Goal: Communication & Community: Share content

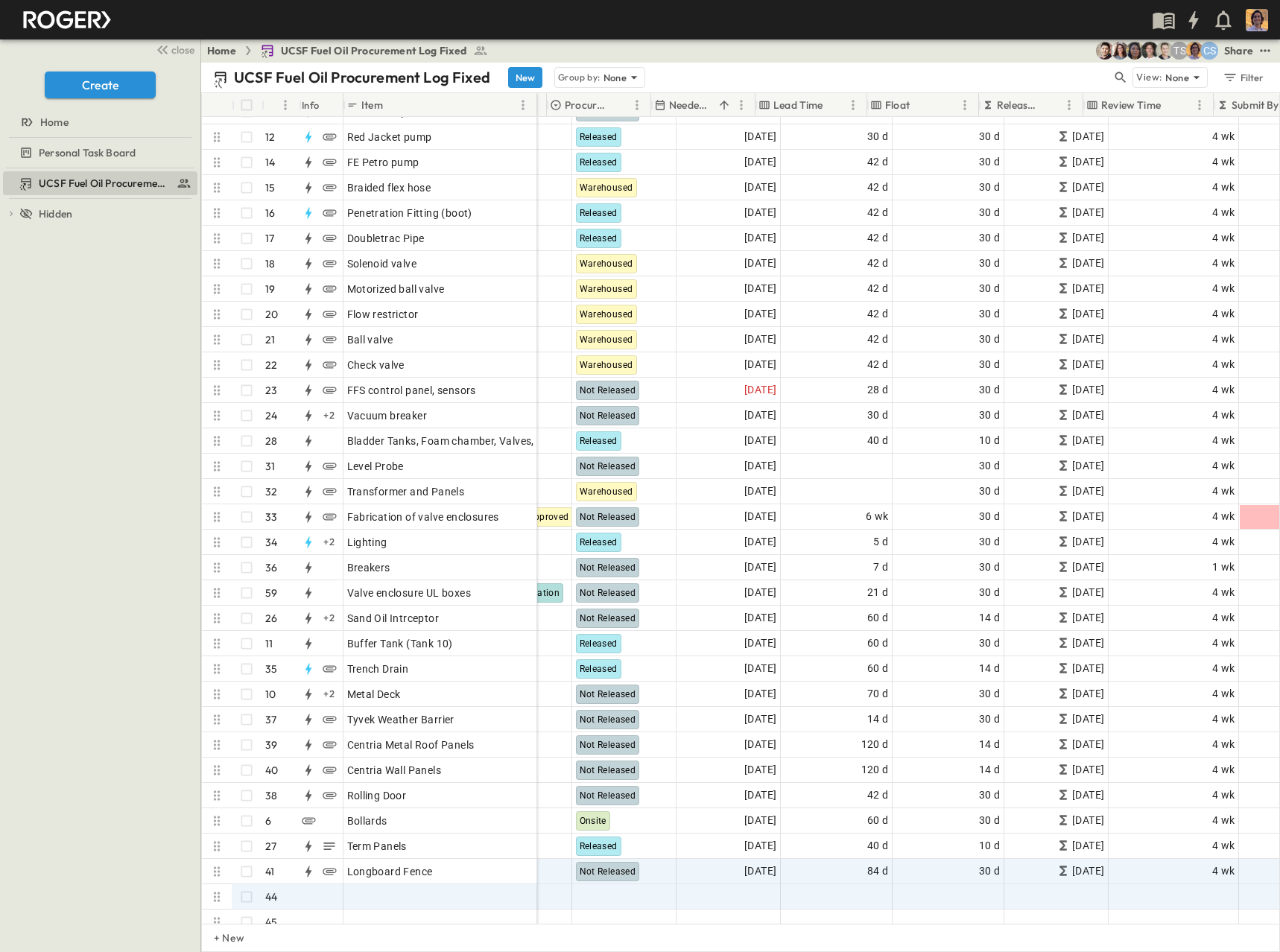
scroll to position [373, 575]
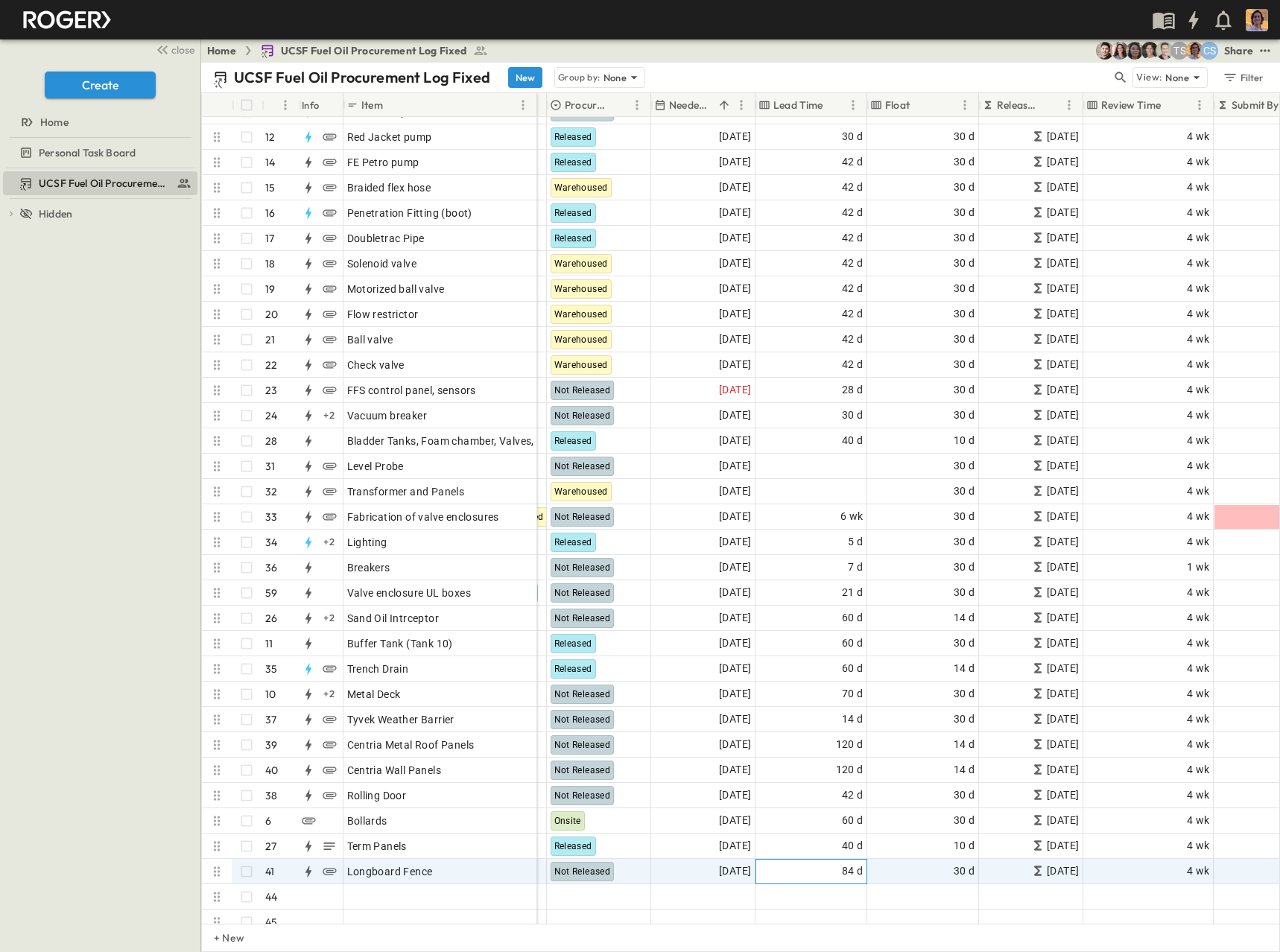
click at [829, 864] on div "84 d" at bounding box center [811, 871] width 110 height 24
drag, startPoint x: 782, startPoint y: 869, endPoint x: 721, endPoint y: 871, distance: 61.0
click at [721, 871] on div "32 35 13 32 35 13_MP_...pdf 482 [PERSON_NAME] [PERSON_NAME][EMAIL_ADDRESS][DOMA…" at bounding box center [813, 871] width 1702 height 25
type input "***"
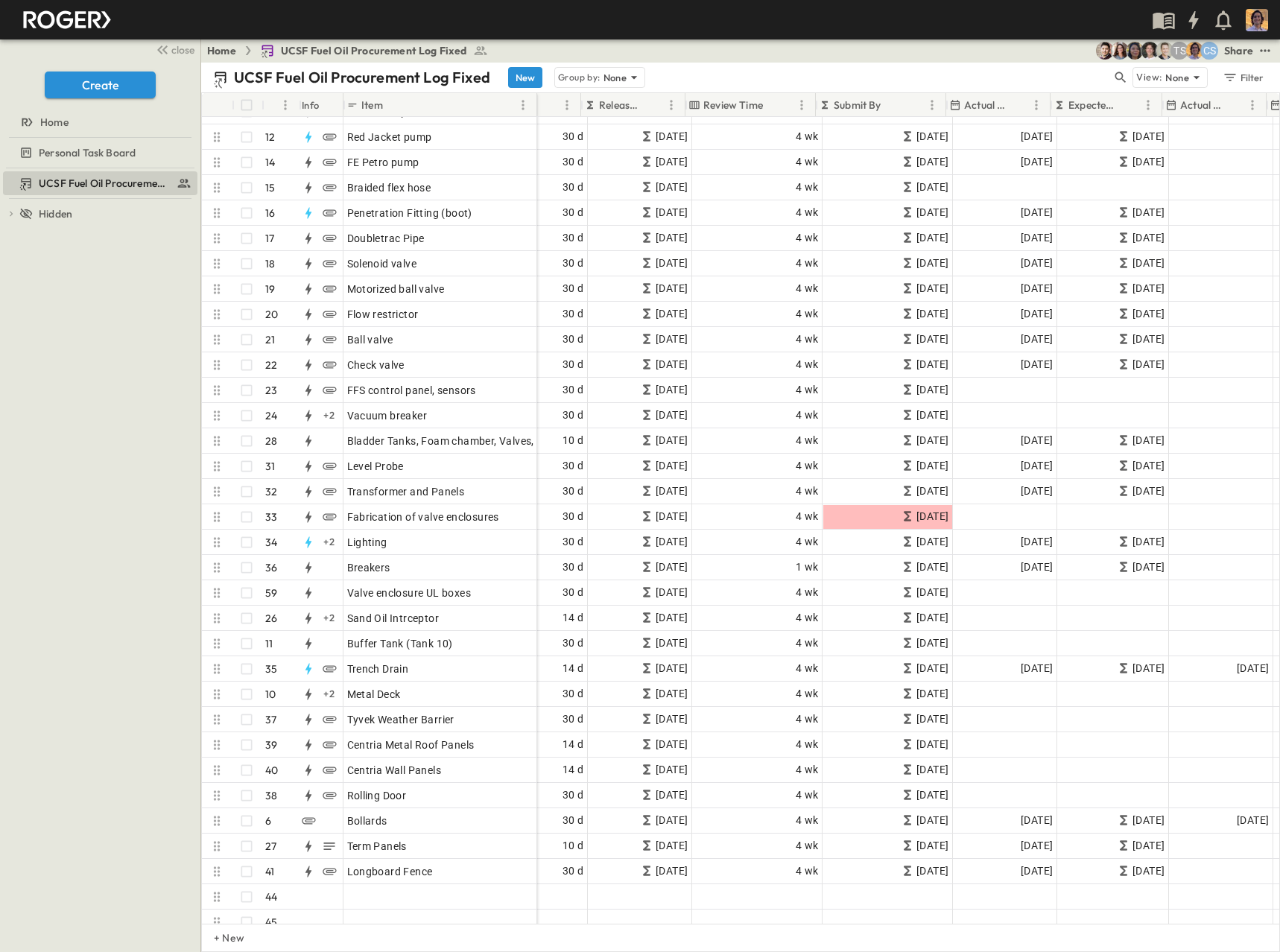
scroll to position [373, 972]
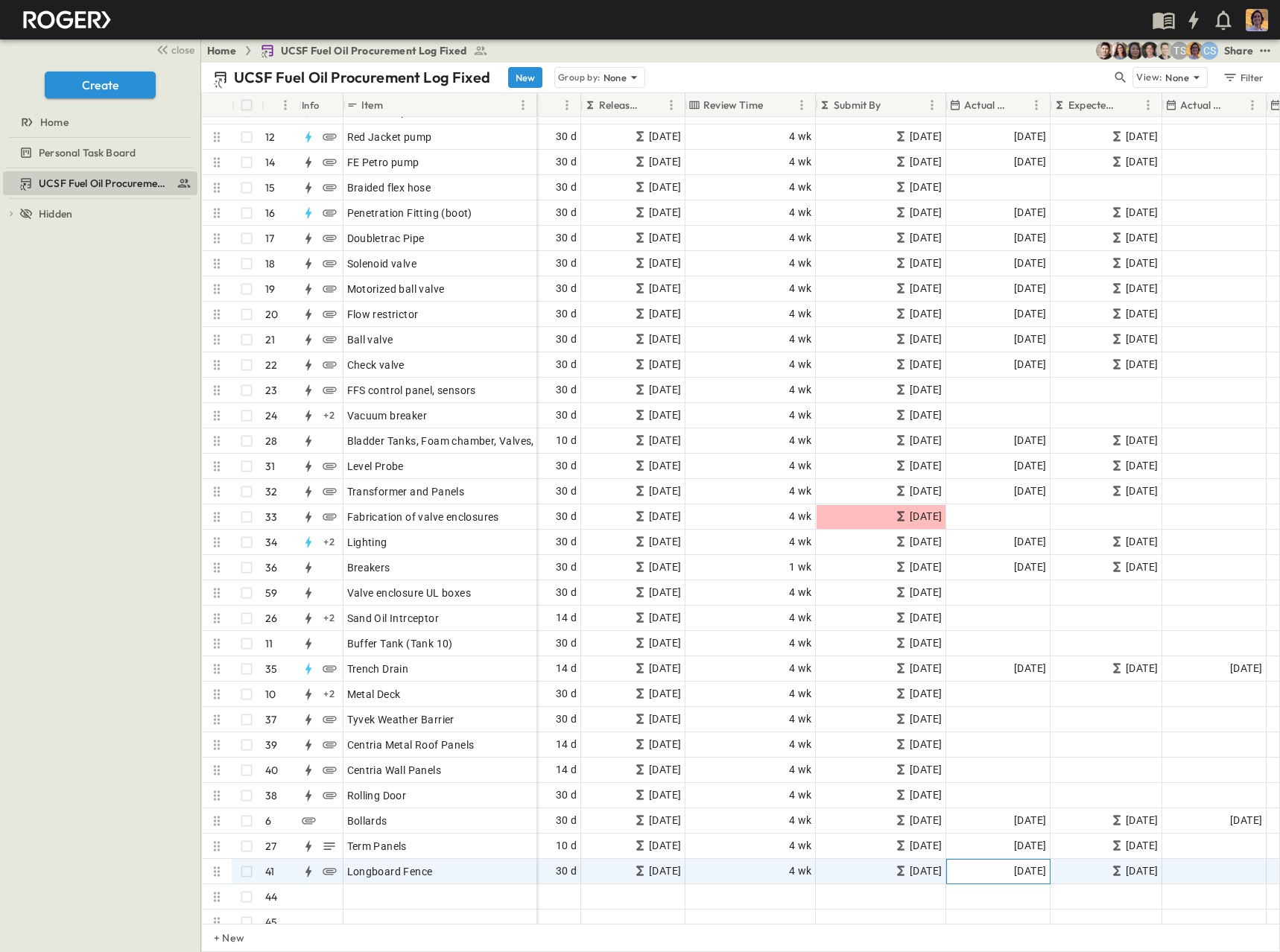
click at [1033, 875] on span "[DATE]" at bounding box center [1030, 871] width 32 height 17
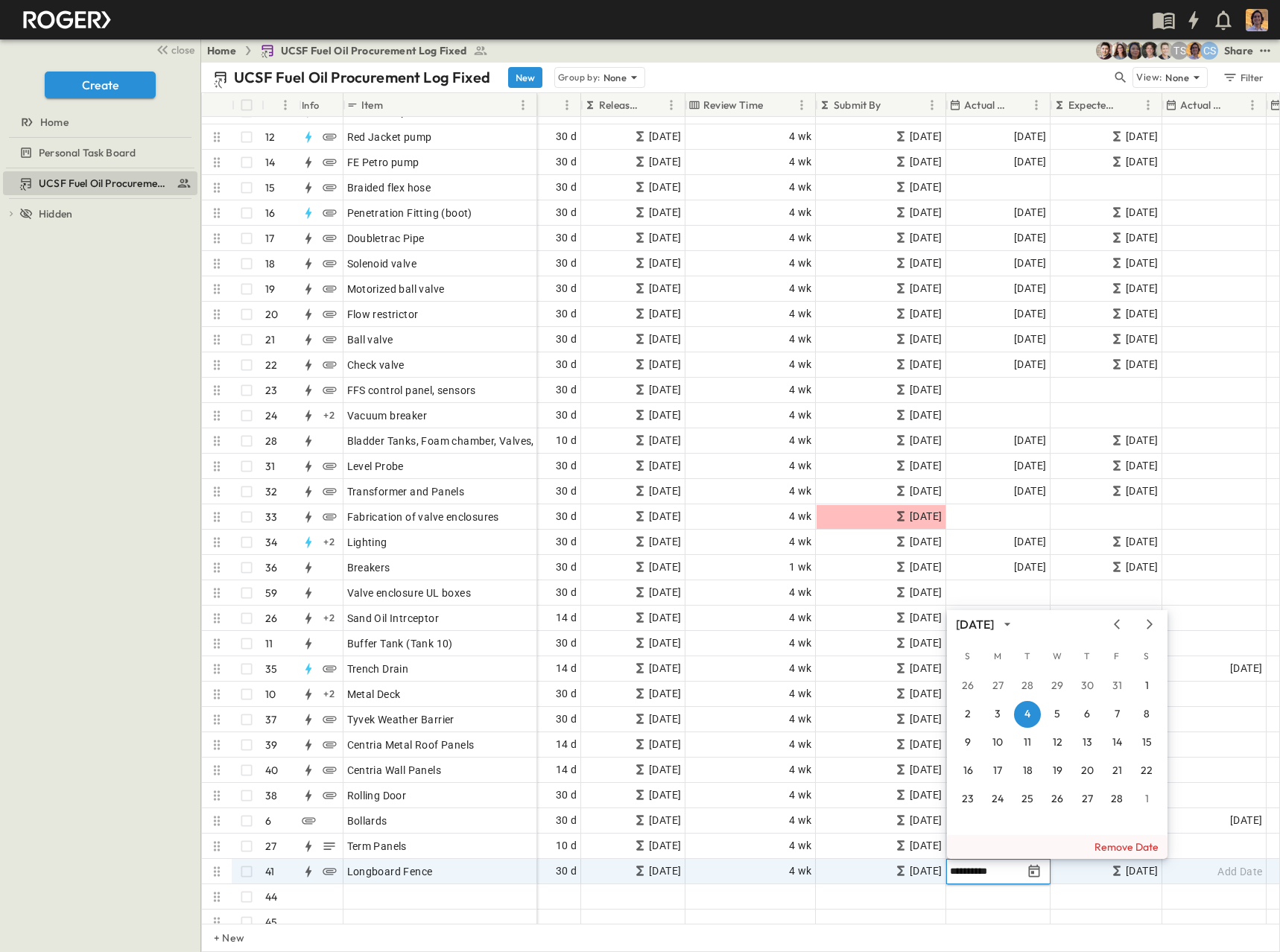
click at [1095, 851] on button "Remove Date" at bounding box center [1057, 847] width 220 height 24
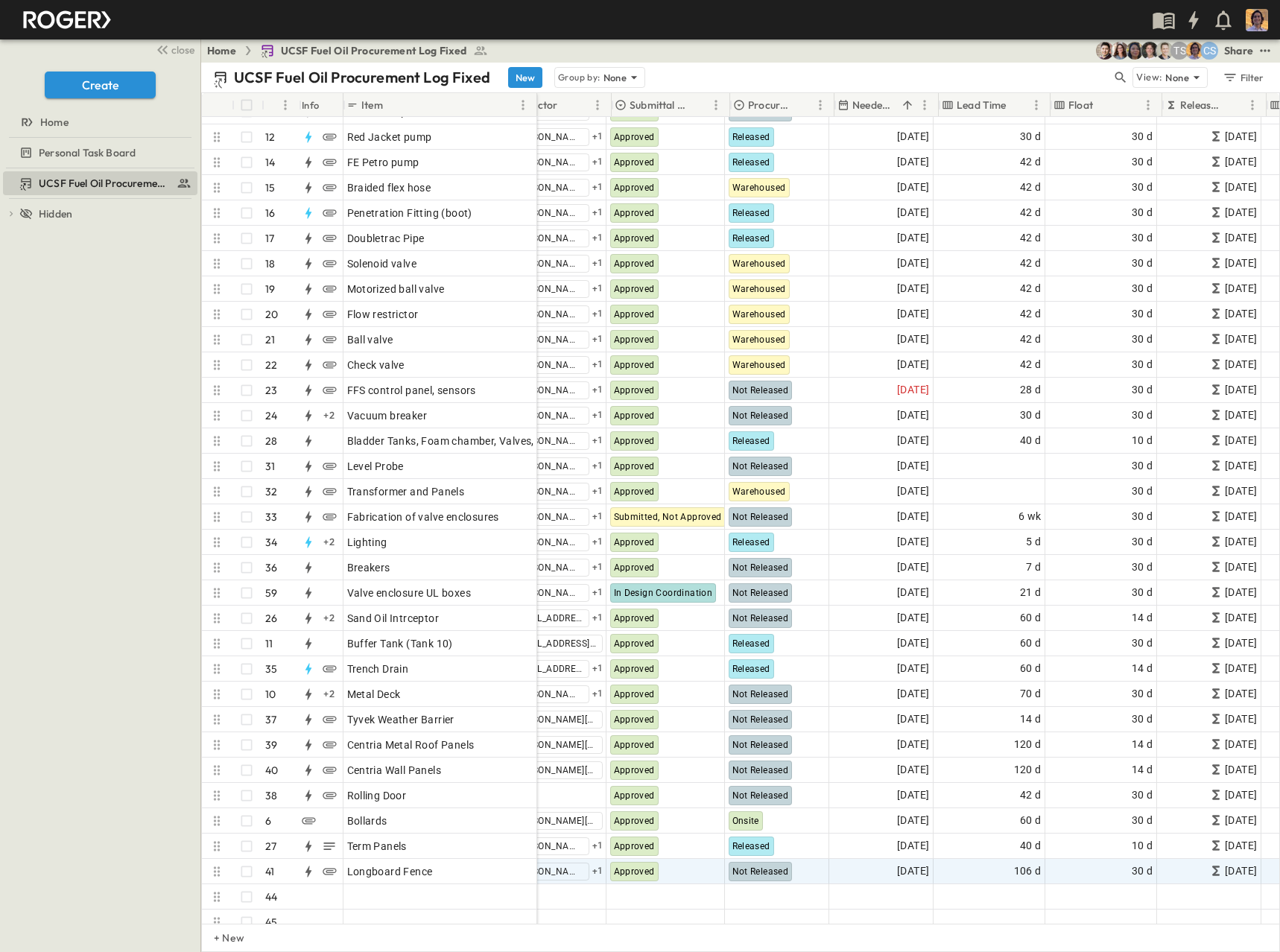
scroll to position [373, 391]
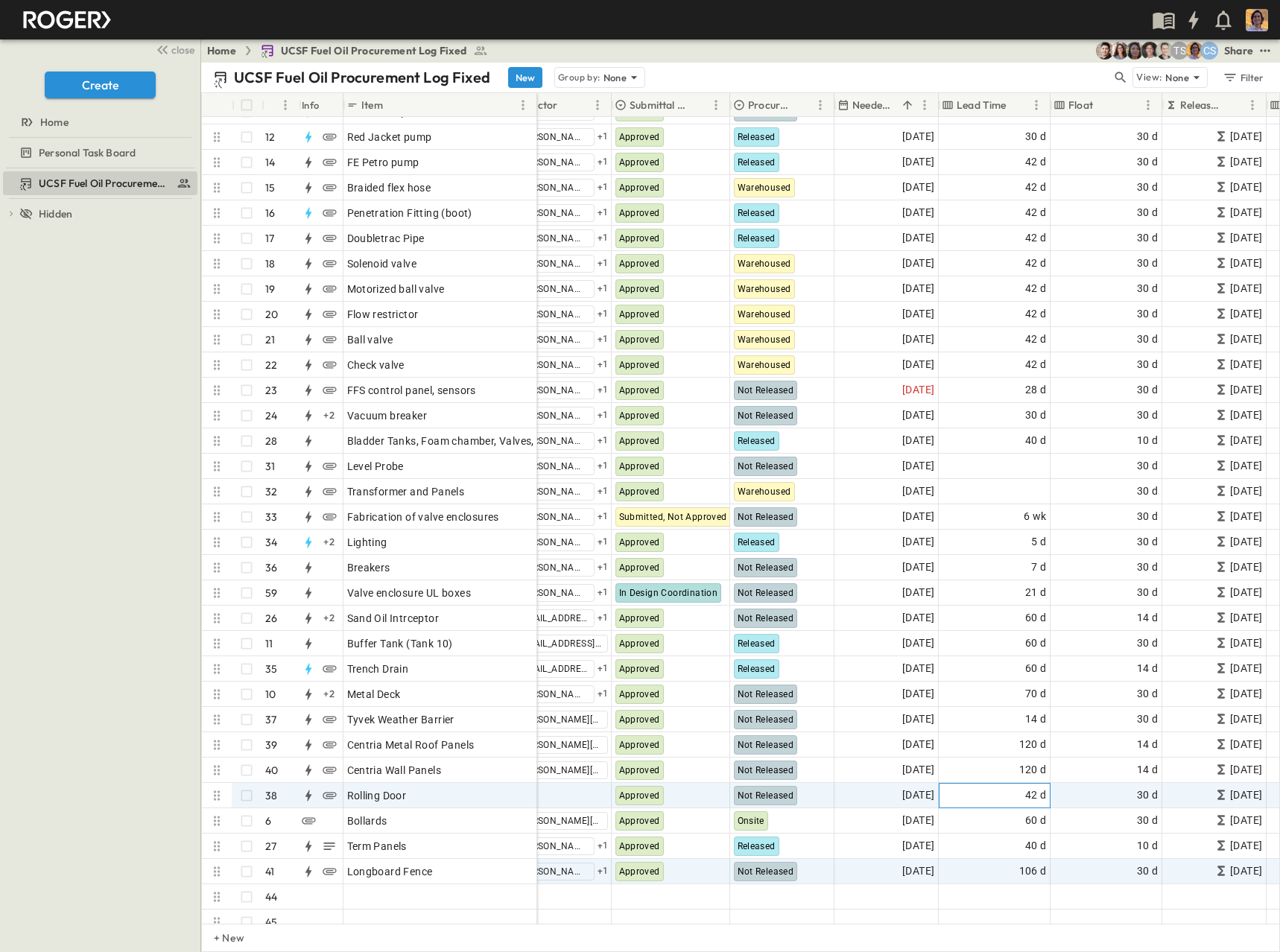
click at [1029, 797] on span "42 d" at bounding box center [1035, 795] width 22 height 17
drag, startPoint x: 961, startPoint y: 794, endPoint x: 915, endPoint y: 802, distance: 46.7
click at [915, 802] on div "08 30 31 Click to upload 471 Add Contact Approved Not Released [DATE] ** ​ days…" at bounding box center [945, 795] width 1597 height 25
type input "**"
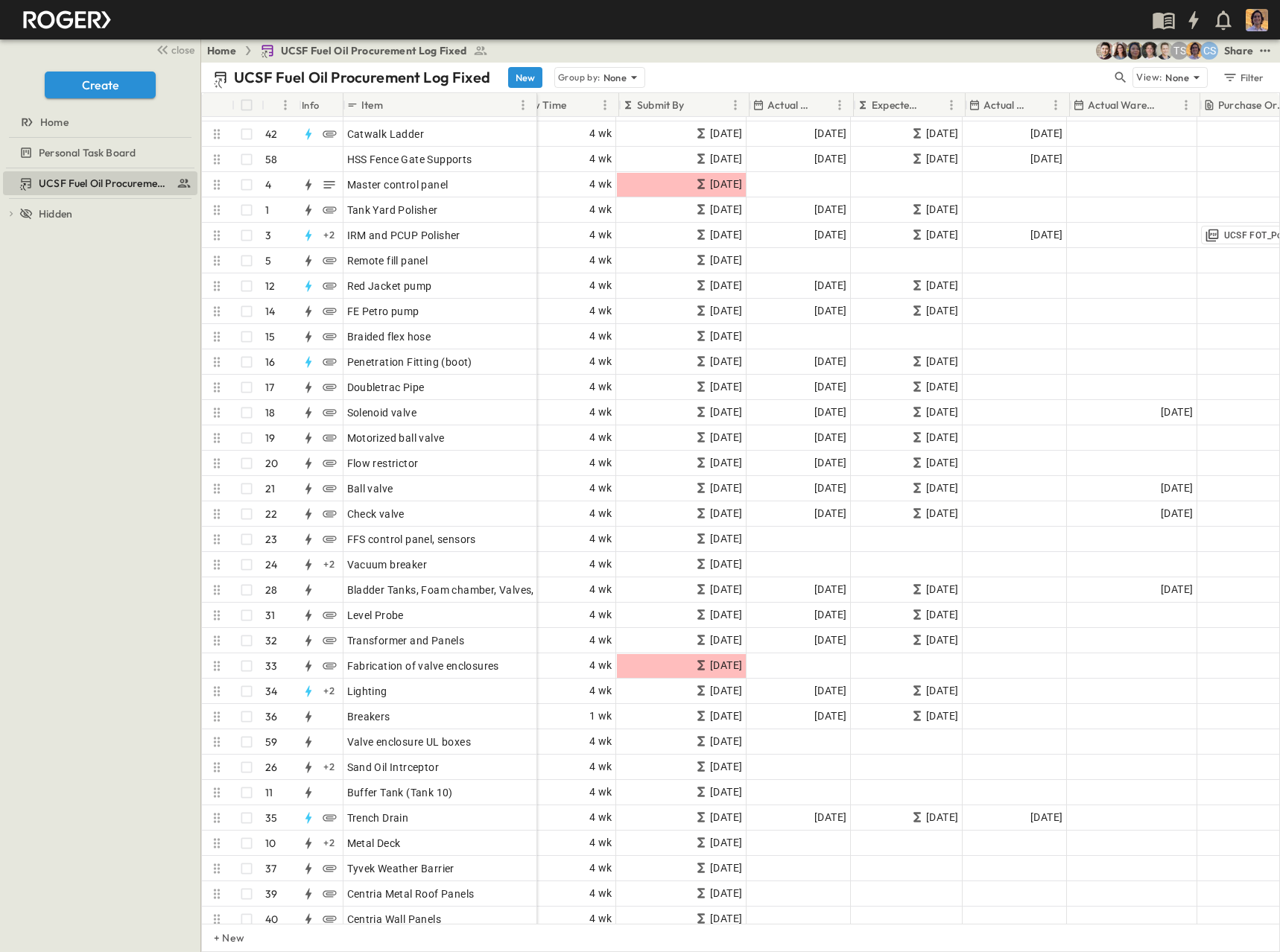
scroll to position [223, 1177]
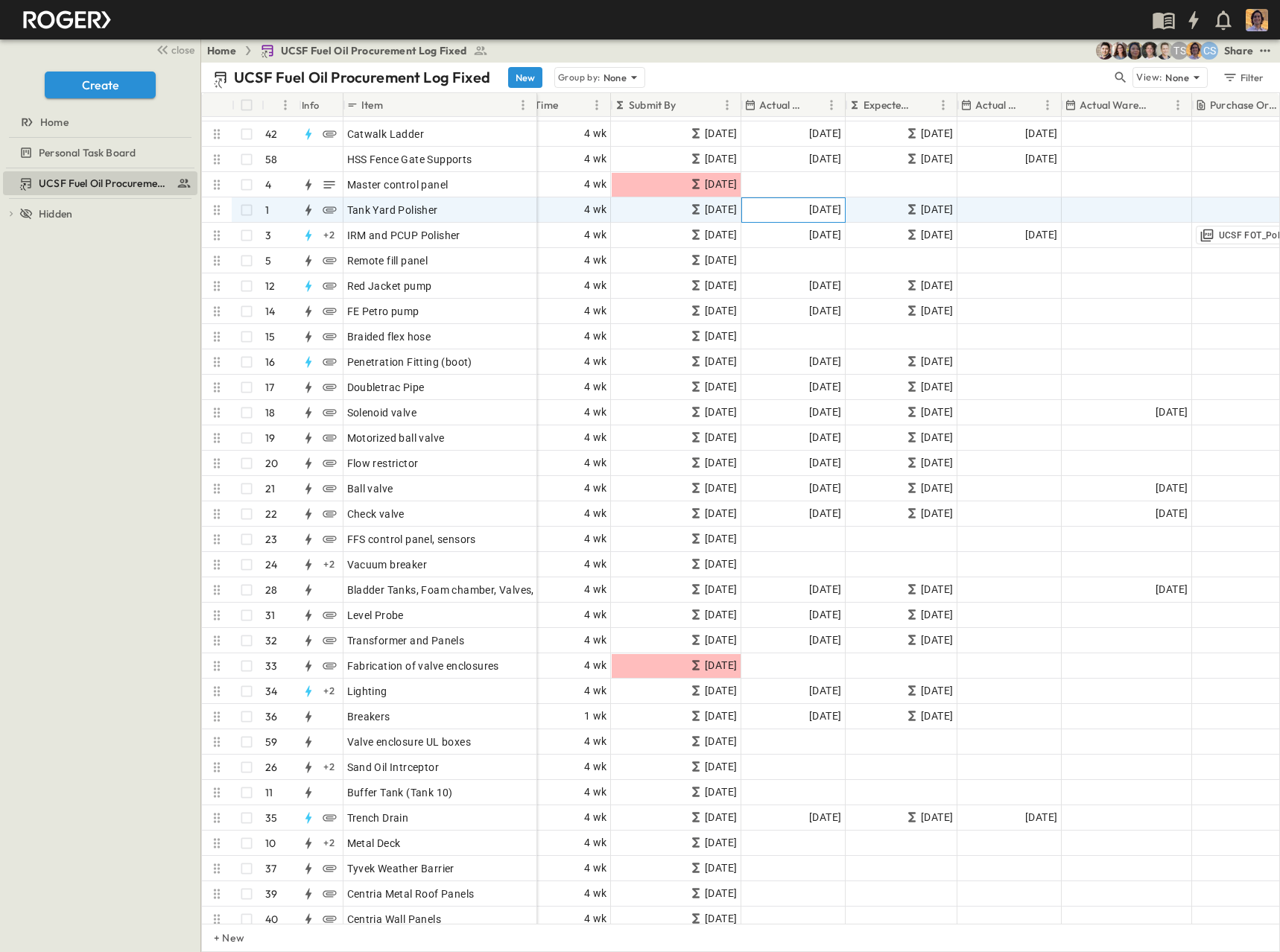
click at [830, 208] on span "[DATE]" at bounding box center [825, 210] width 32 height 17
click at [1036, 202] on div "Add Date" at bounding box center [1009, 209] width 103 height 24
click at [1163, 237] on icon "Next month" at bounding box center [1160, 236] width 6 height 9
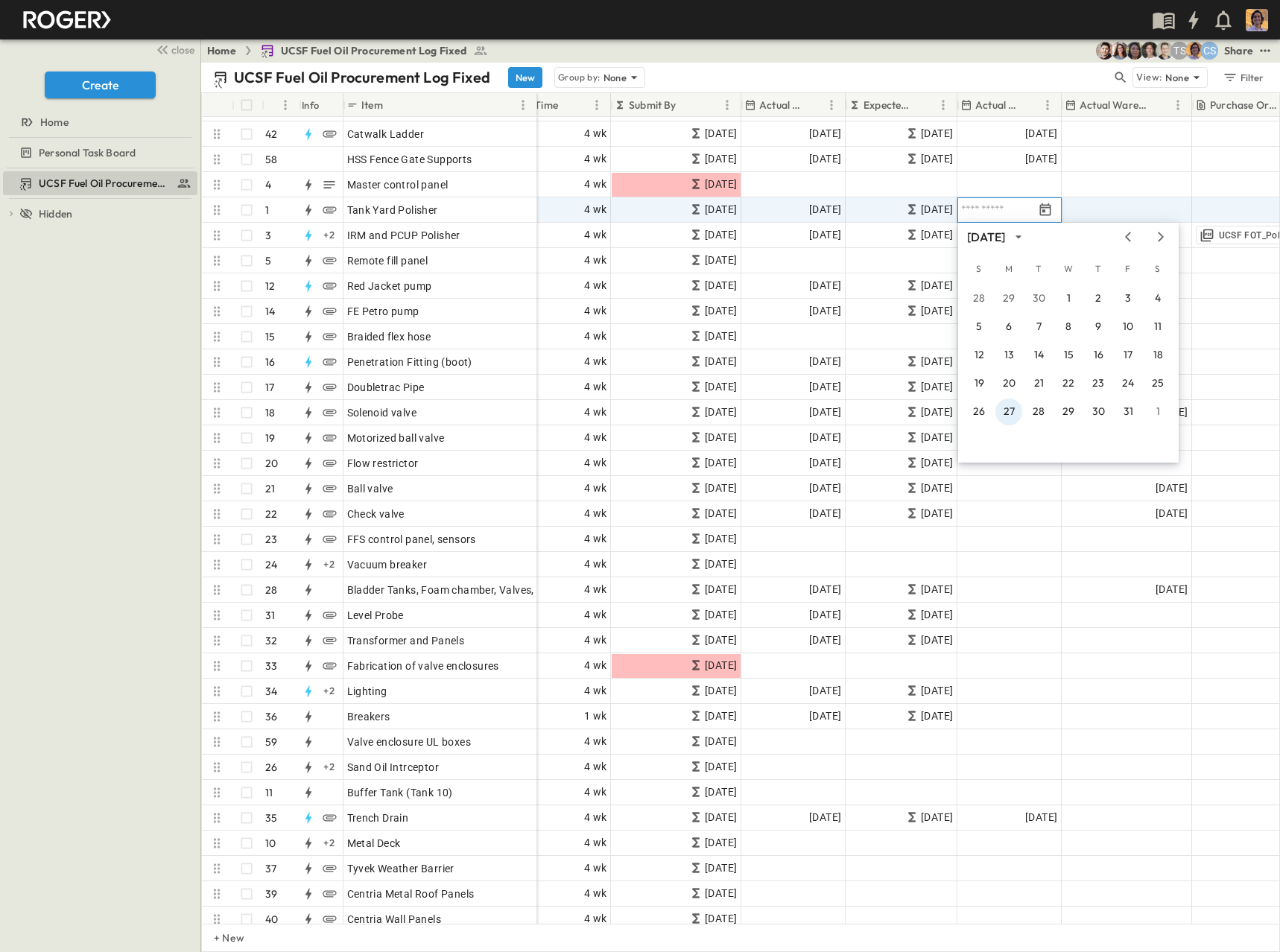
click at [1003, 411] on button "27" at bounding box center [1009, 411] width 26 height 26
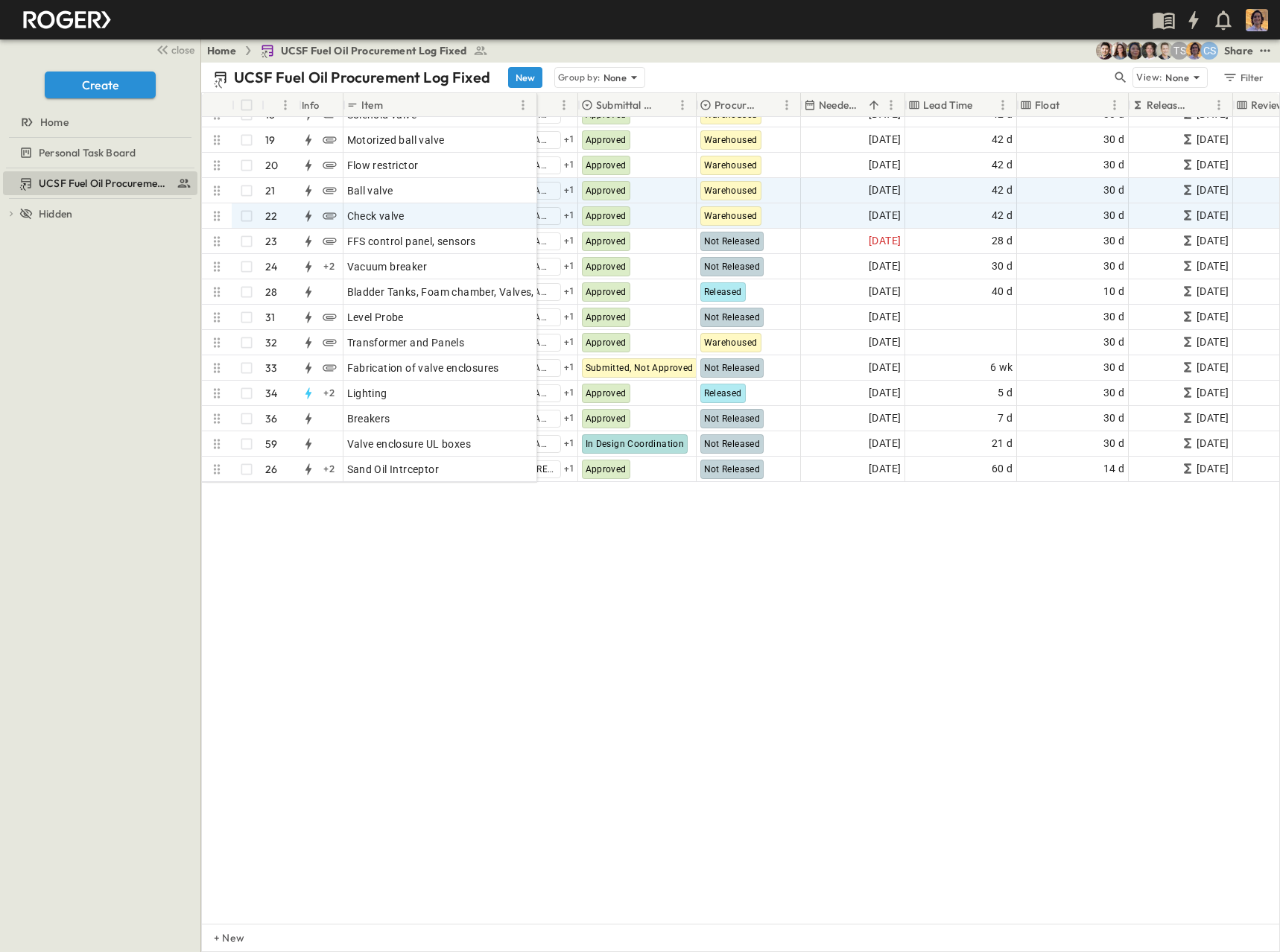
scroll to position [0, 425]
